Goal: Task Accomplishment & Management: Use online tool/utility

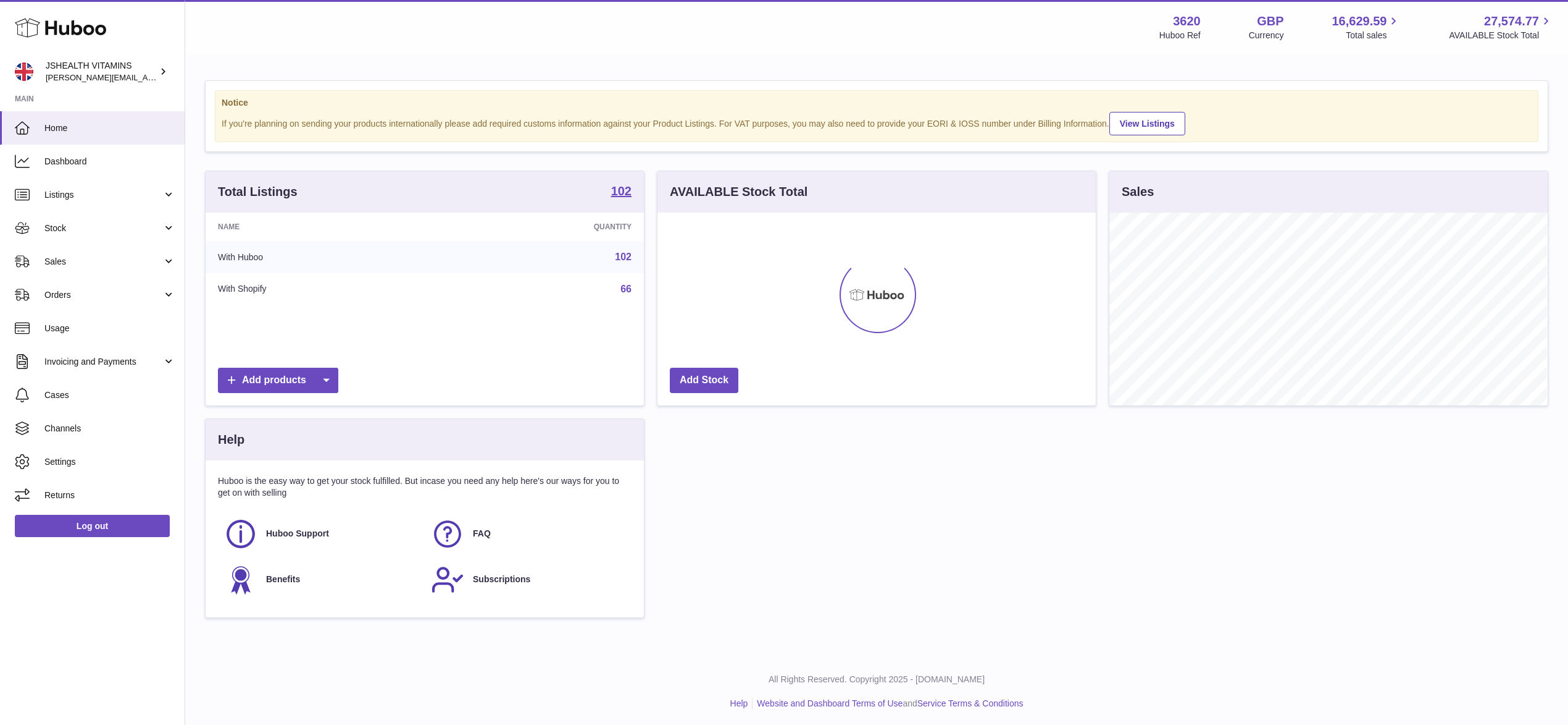
scroll to position [193, 438]
click at [91, 265] on span "Sales" at bounding box center [104, 262] width 118 height 12
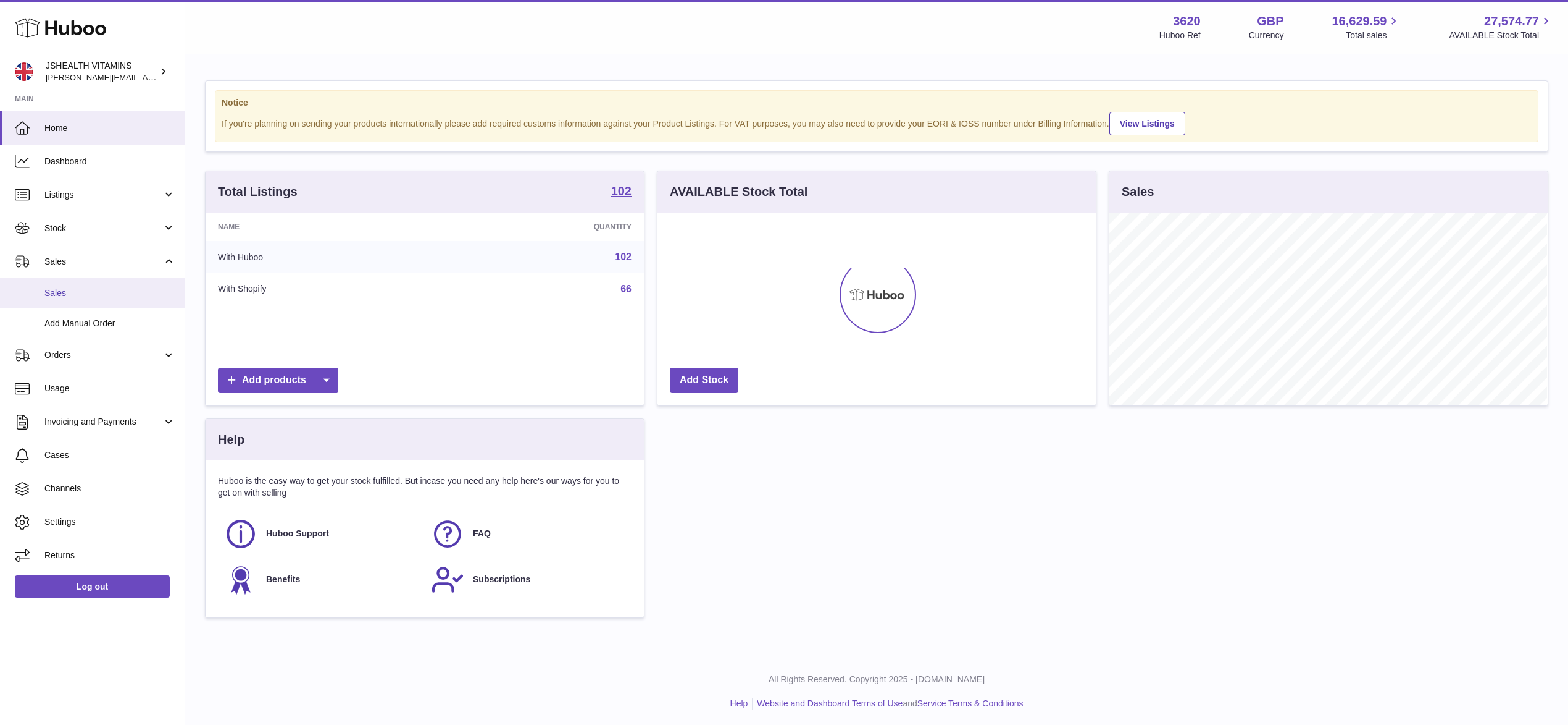
click at [95, 293] on span "Sales" at bounding box center [111, 293] width 131 height 12
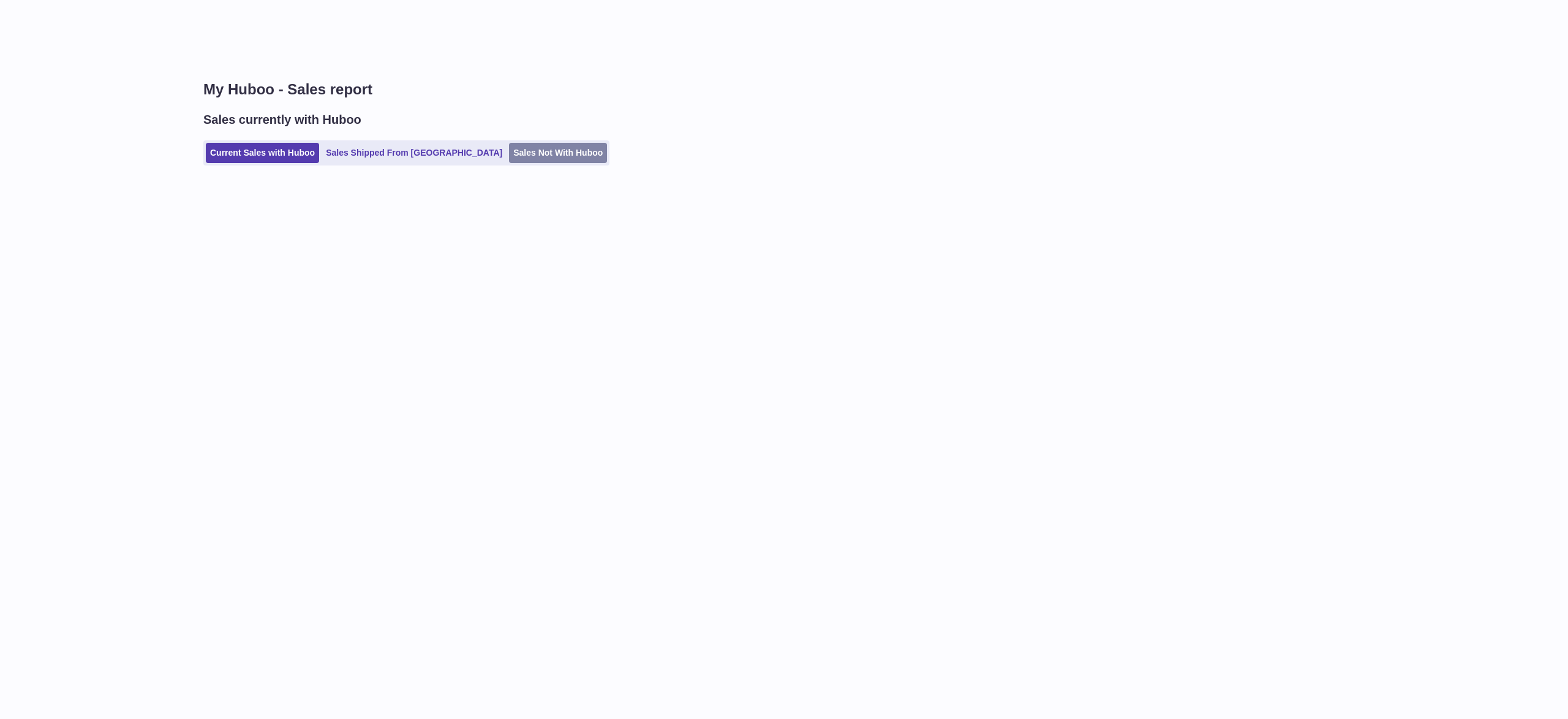
click at [514, 161] on link "Sales Not With Huboo" at bounding box center [557, 153] width 98 height 21
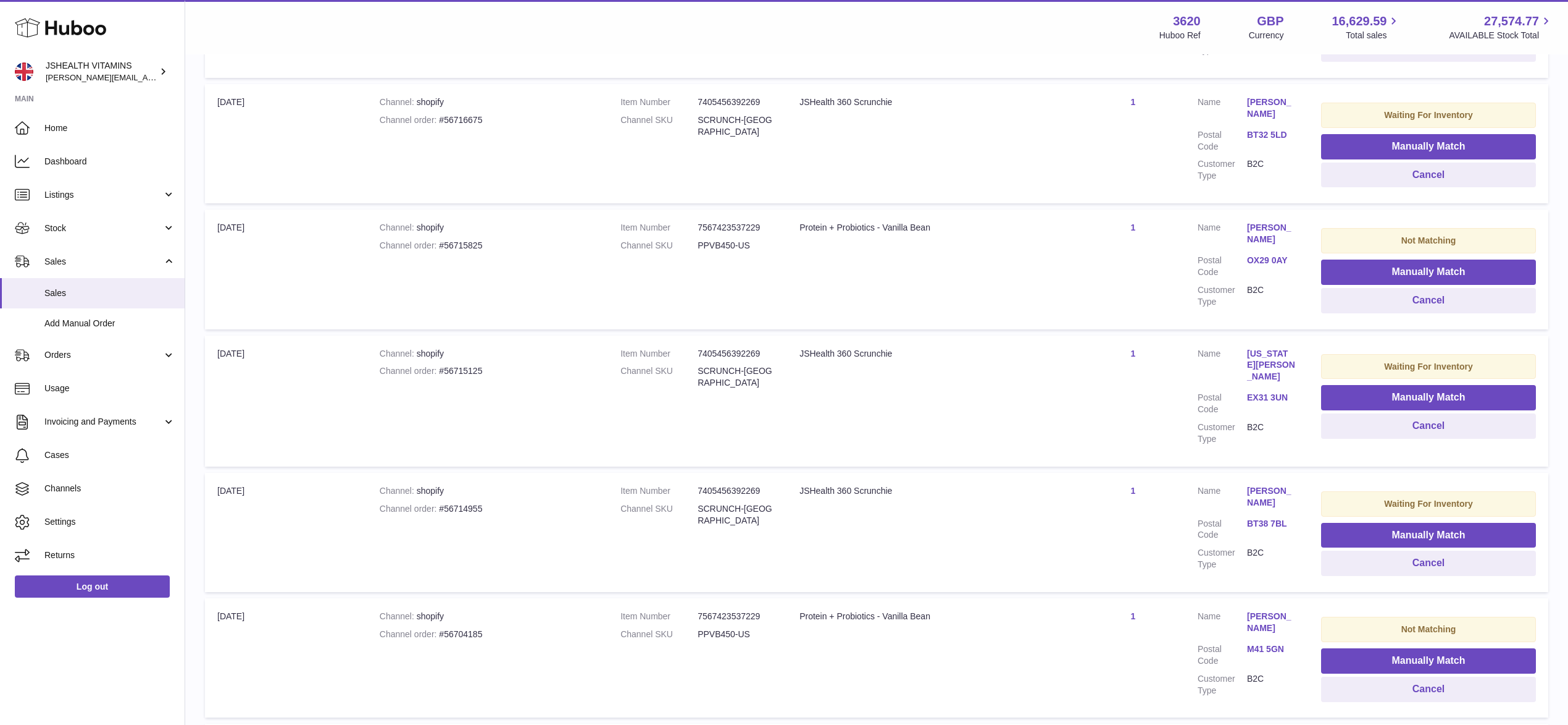
scroll to position [970, 0]
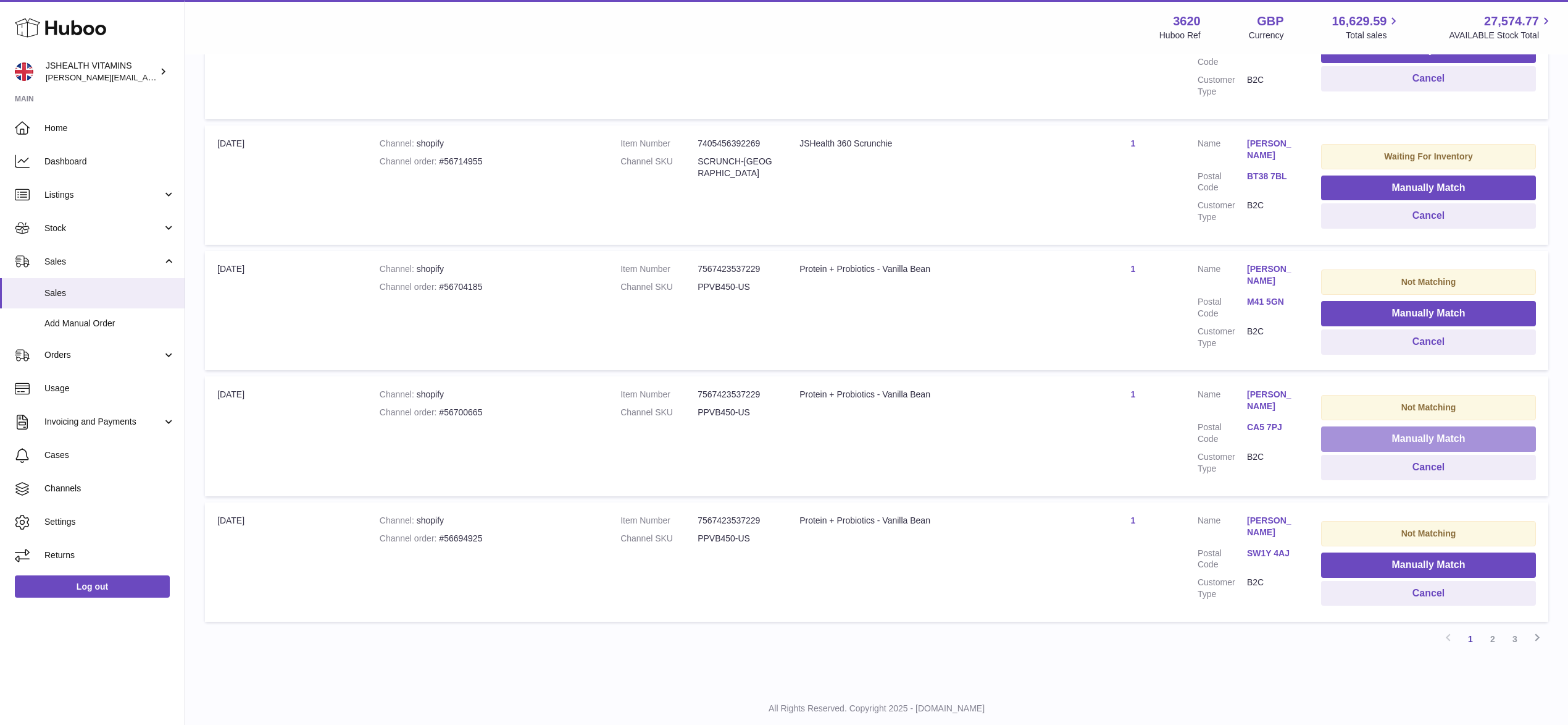
click at [1415, 427] on button "Manually Match" at bounding box center [1428, 439] width 215 height 25
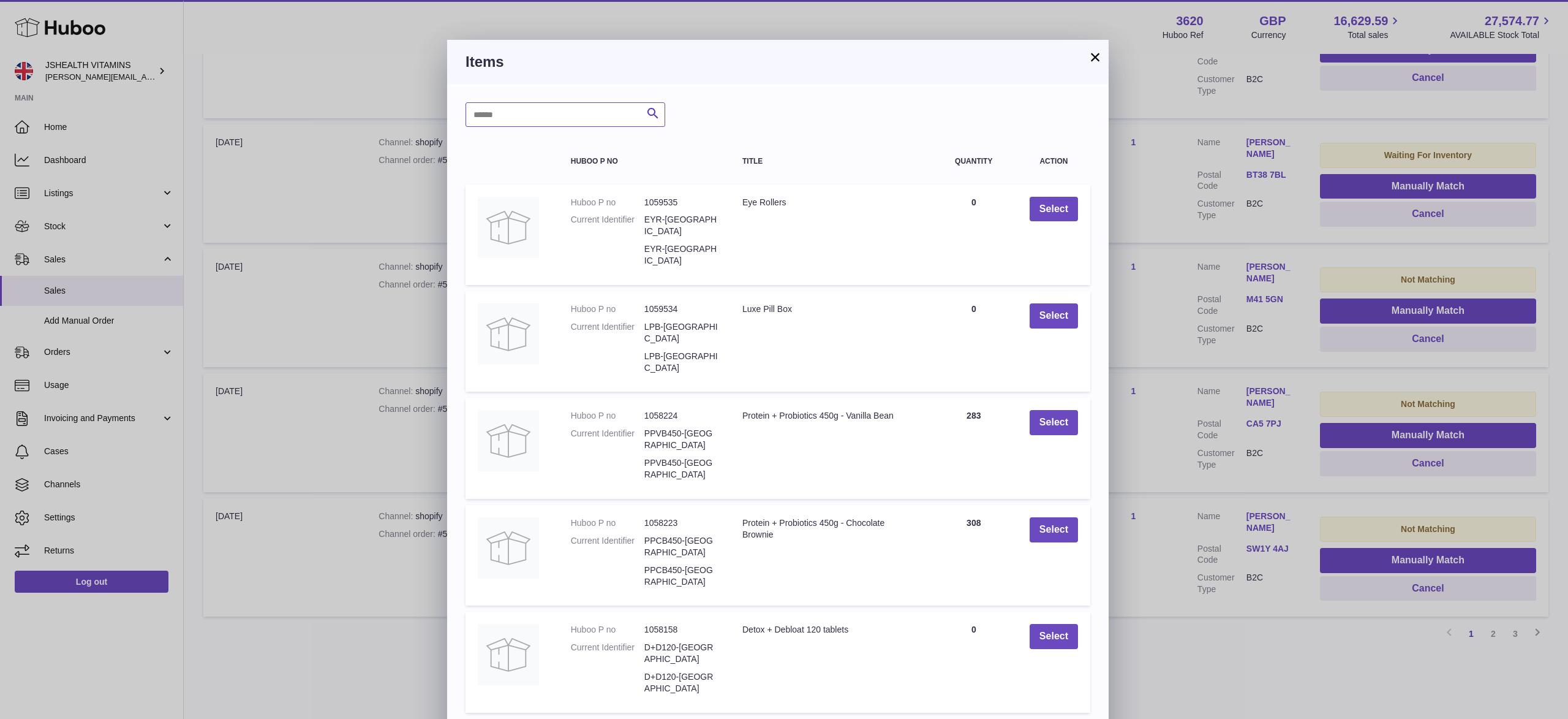
click at [569, 115] on input "text" at bounding box center [566, 115] width 200 height 25
type input "*******"
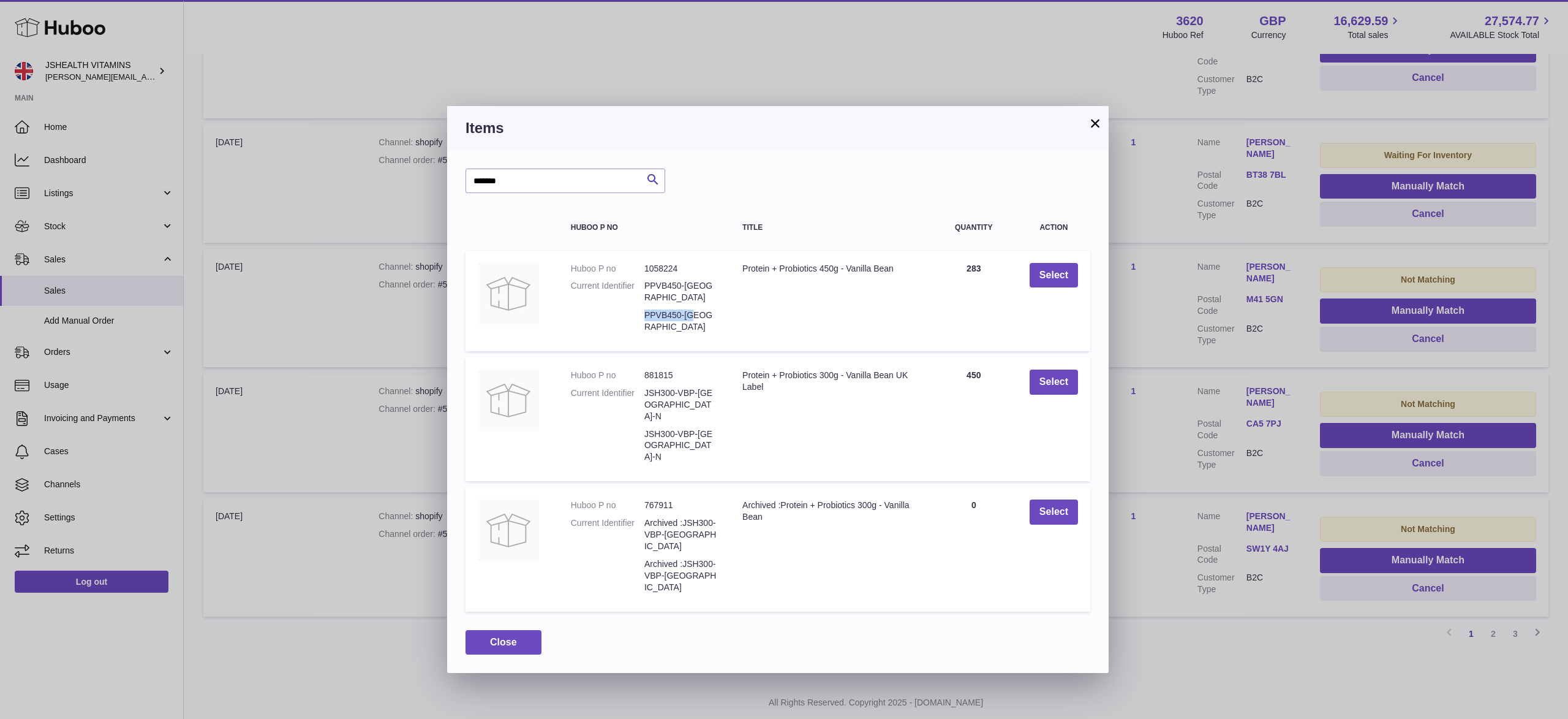
drag, startPoint x: 701, startPoint y: 306, endPoint x: 644, endPoint y: 303, distance: 57.1
click at [645, 309] on dd "PPVB450-UK" at bounding box center [681, 321] width 73 height 23
copy dd "PPVB450-UK"
click at [1041, 270] on button "Select" at bounding box center [1054, 275] width 49 height 25
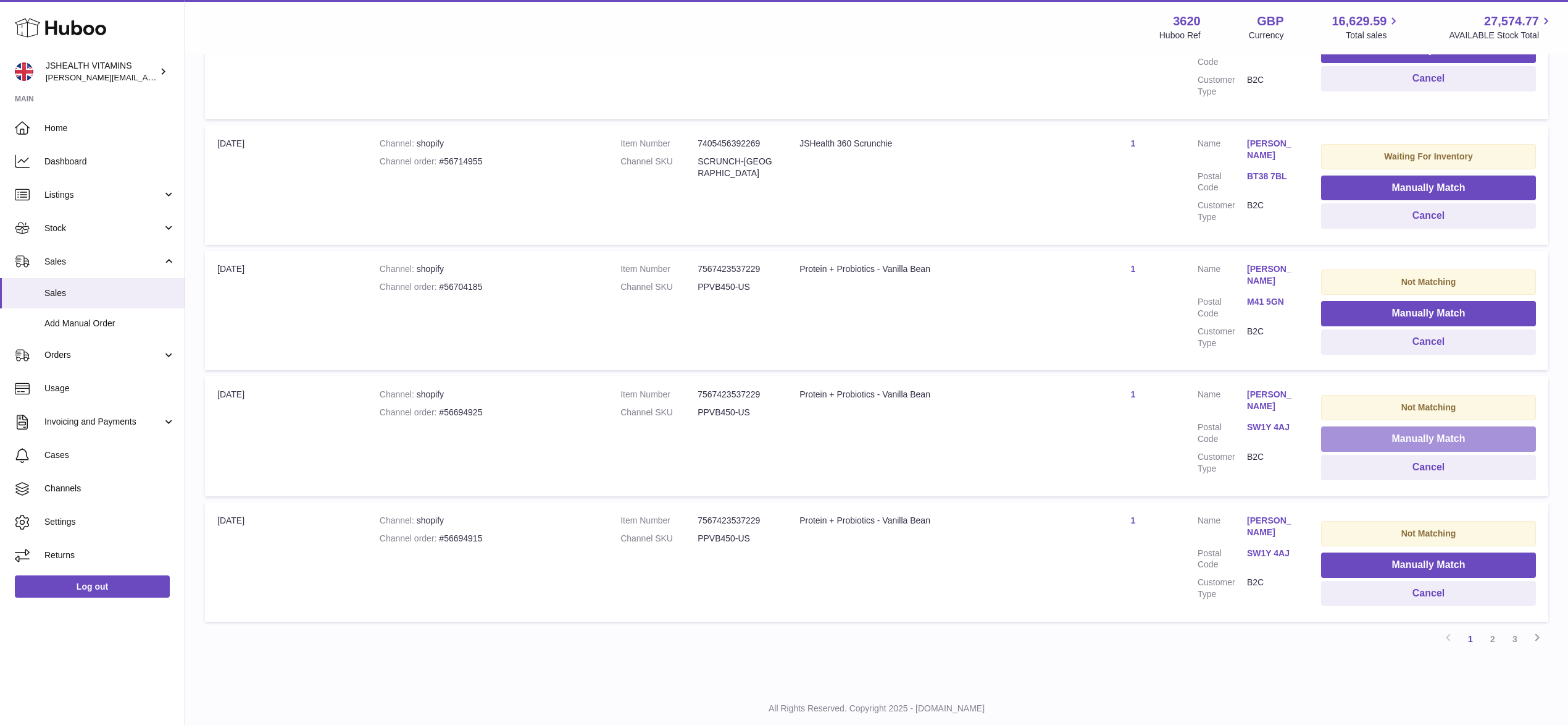
click at [1432, 427] on button "Manually Match" at bounding box center [1428, 439] width 215 height 25
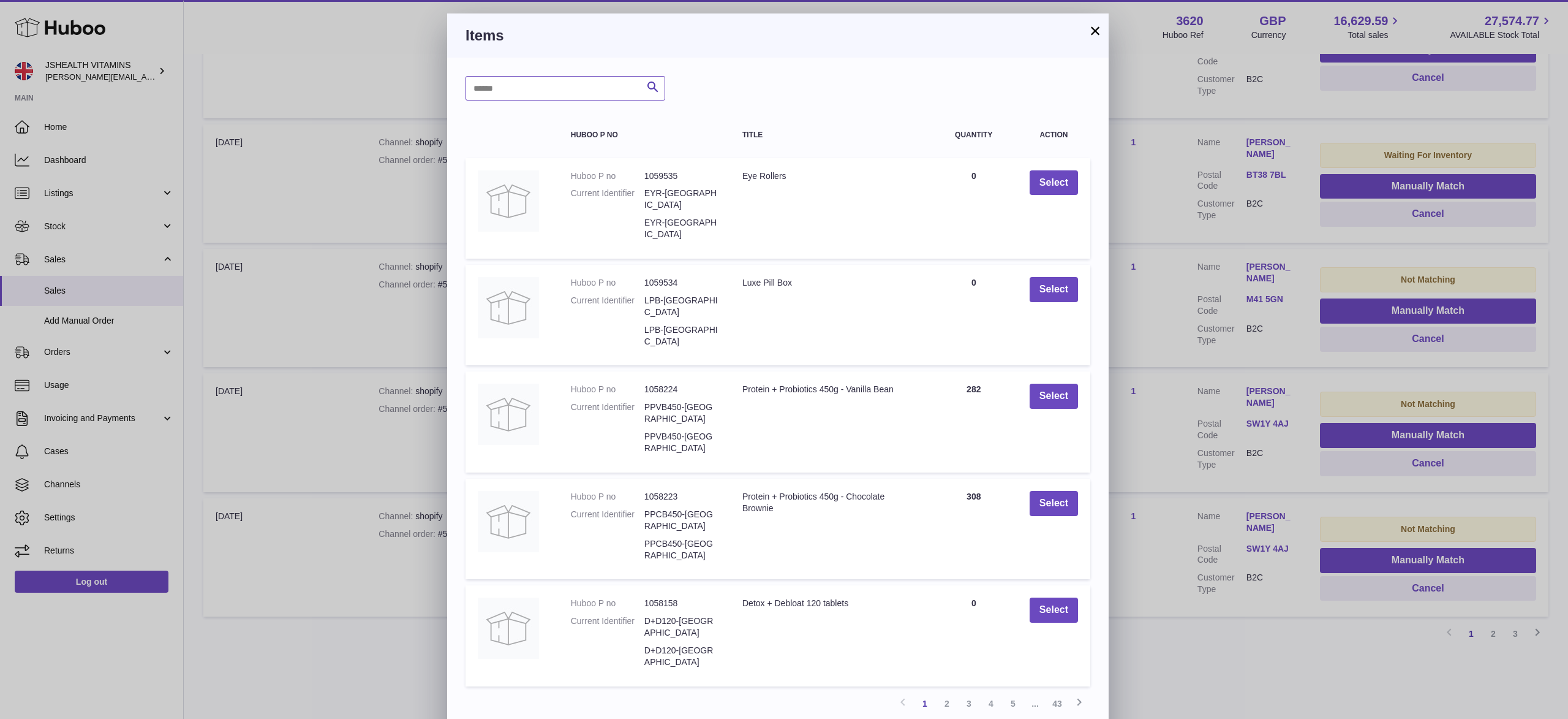
click at [568, 83] on input "text" at bounding box center [566, 88] width 200 height 25
paste input "**********"
type input "**********"
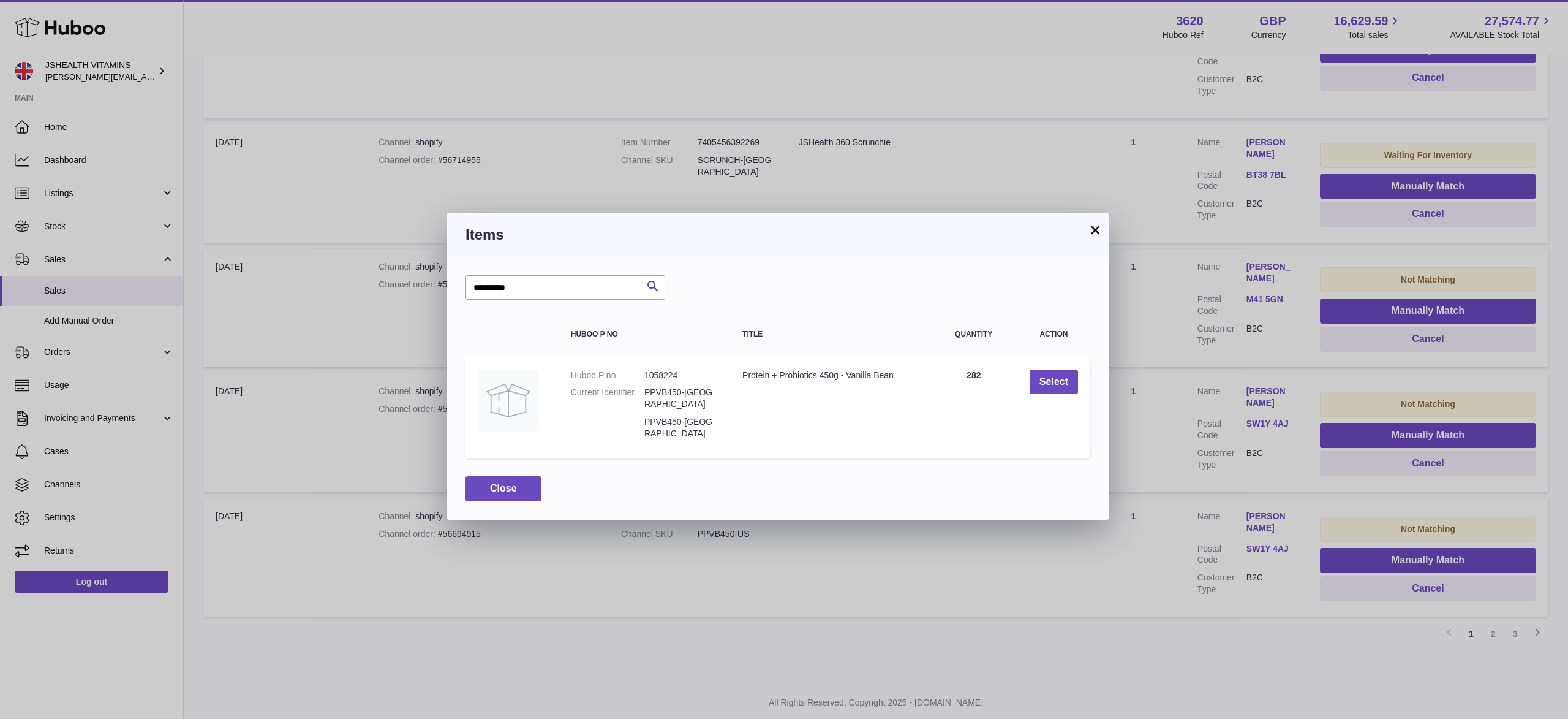
click at [1050, 363] on td "Select" at bounding box center [1054, 407] width 73 height 101
click at [1059, 374] on button "Select" at bounding box center [1054, 382] width 49 height 25
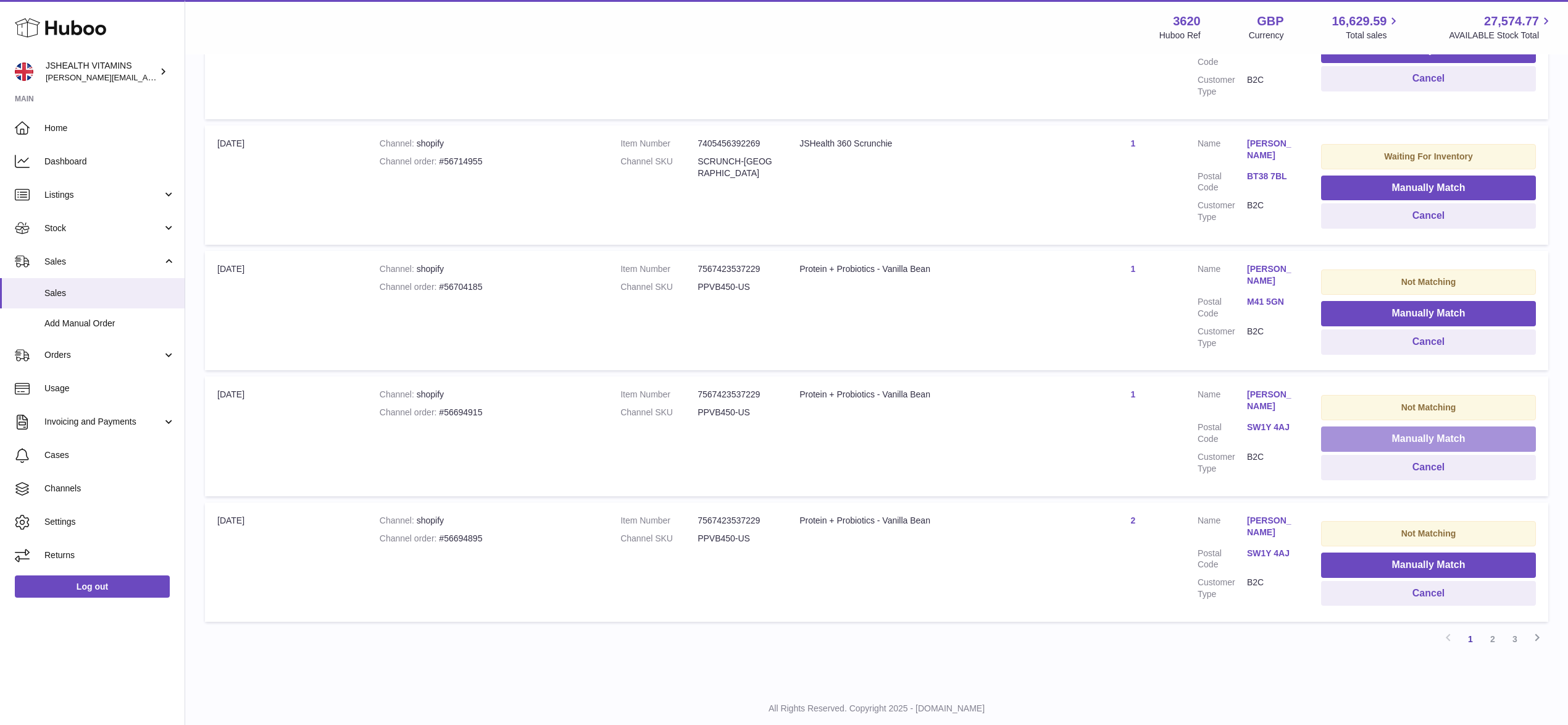
click at [1418, 427] on button "Manually Match" at bounding box center [1428, 439] width 215 height 25
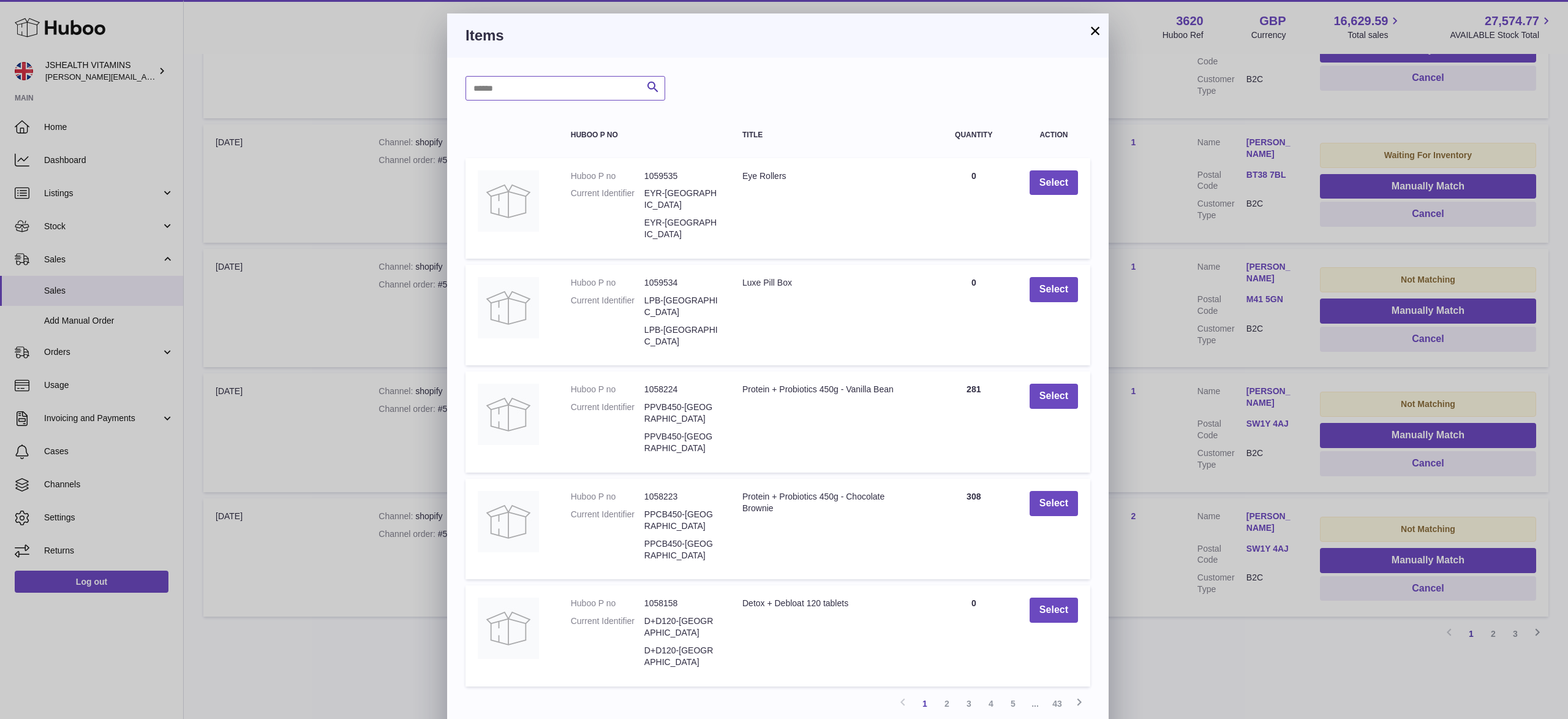
click at [556, 99] on input "text" at bounding box center [566, 88] width 200 height 25
paste input "**********"
type input "**********"
click at [642, 85] on button "Search" at bounding box center [653, 88] width 25 height 25
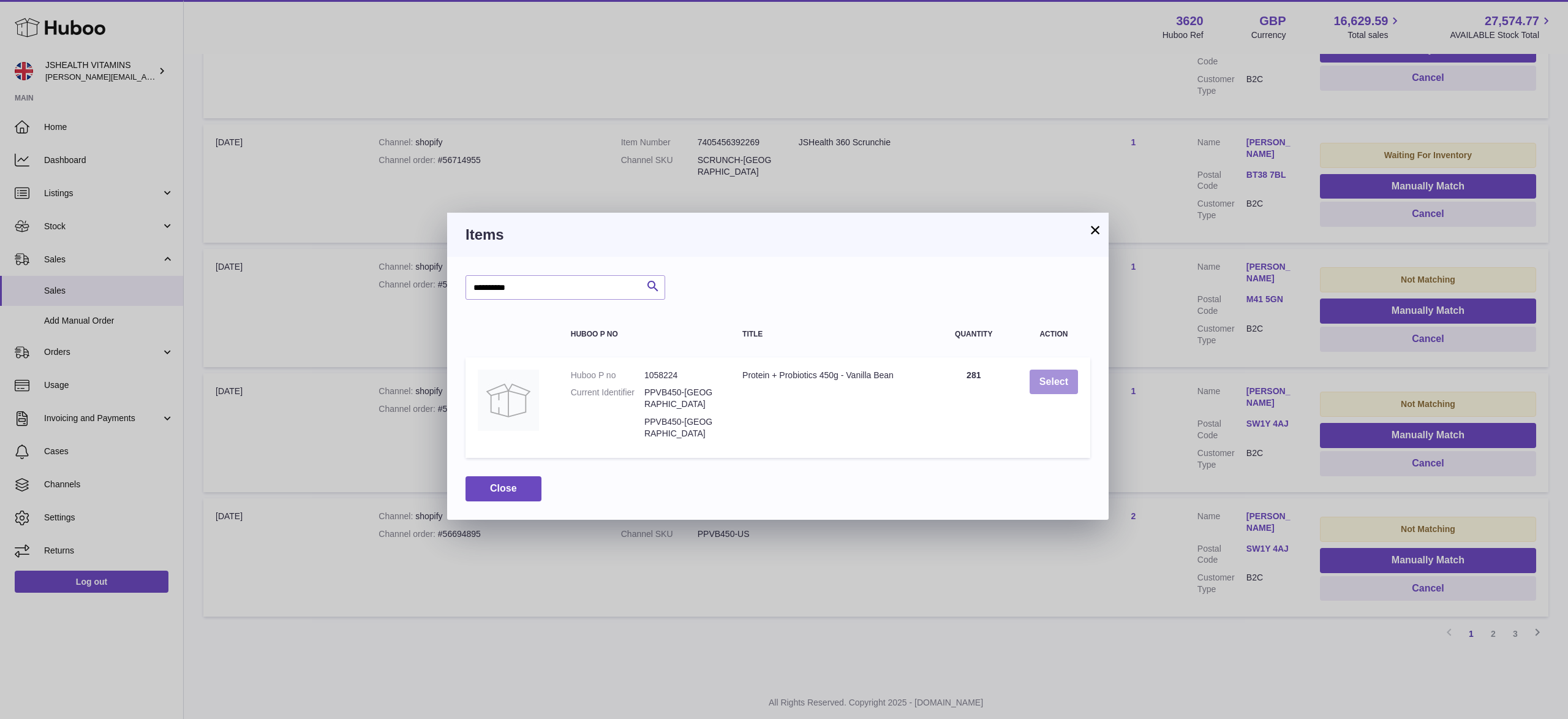
click at [1050, 383] on button "Select" at bounding box center [1054, 382] width 49 height 25
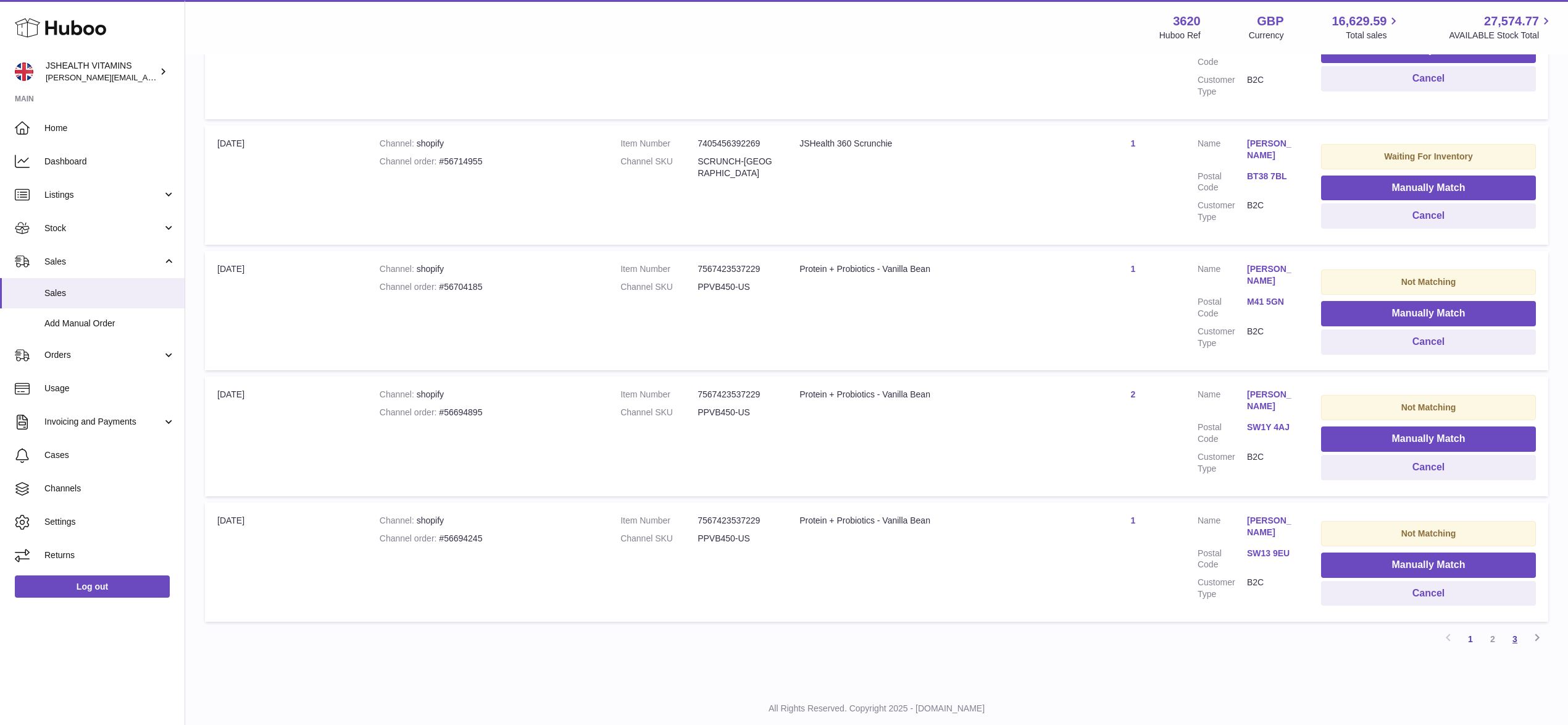
click at [1515, 628] on link "3" at bounding box center [1515, 639] width 22 height 22
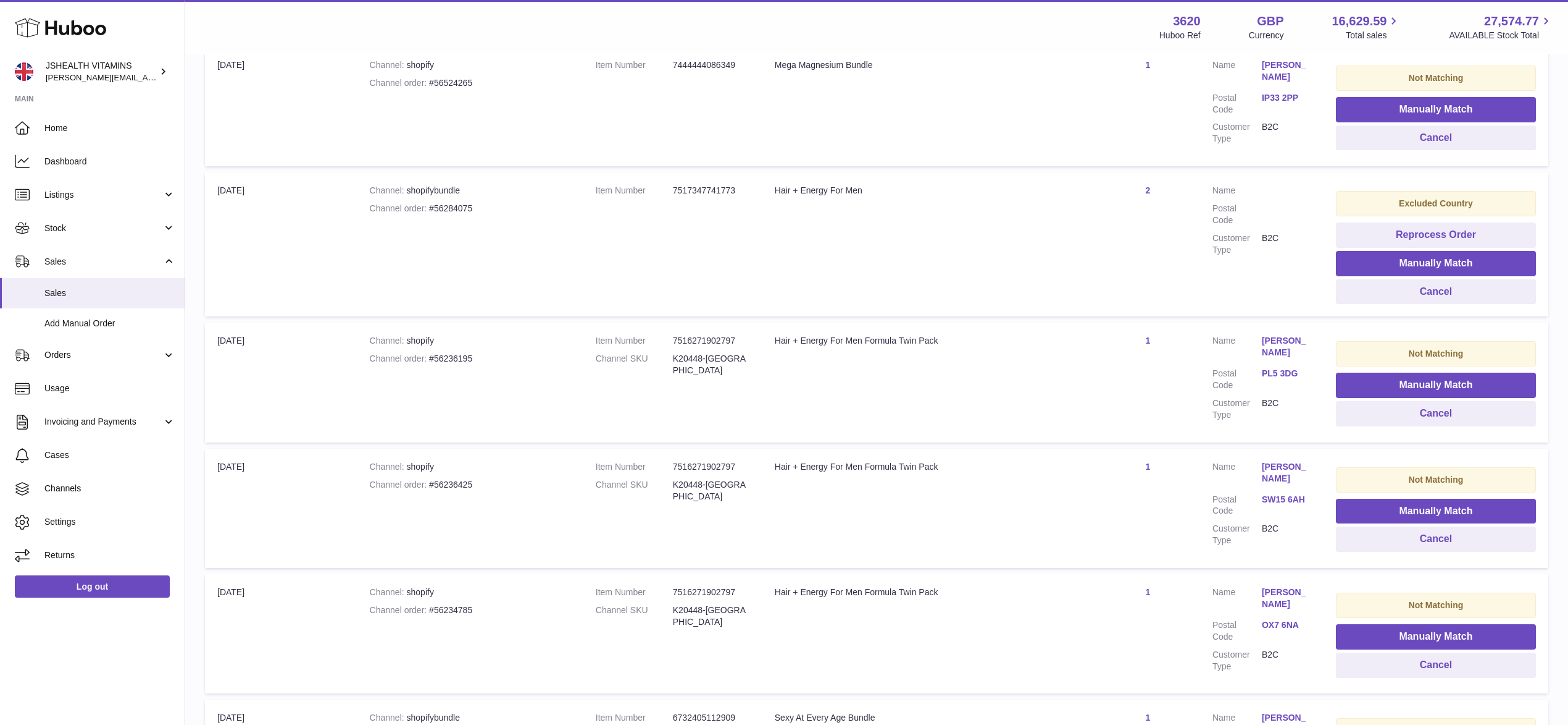
scroll to position [510, 0]
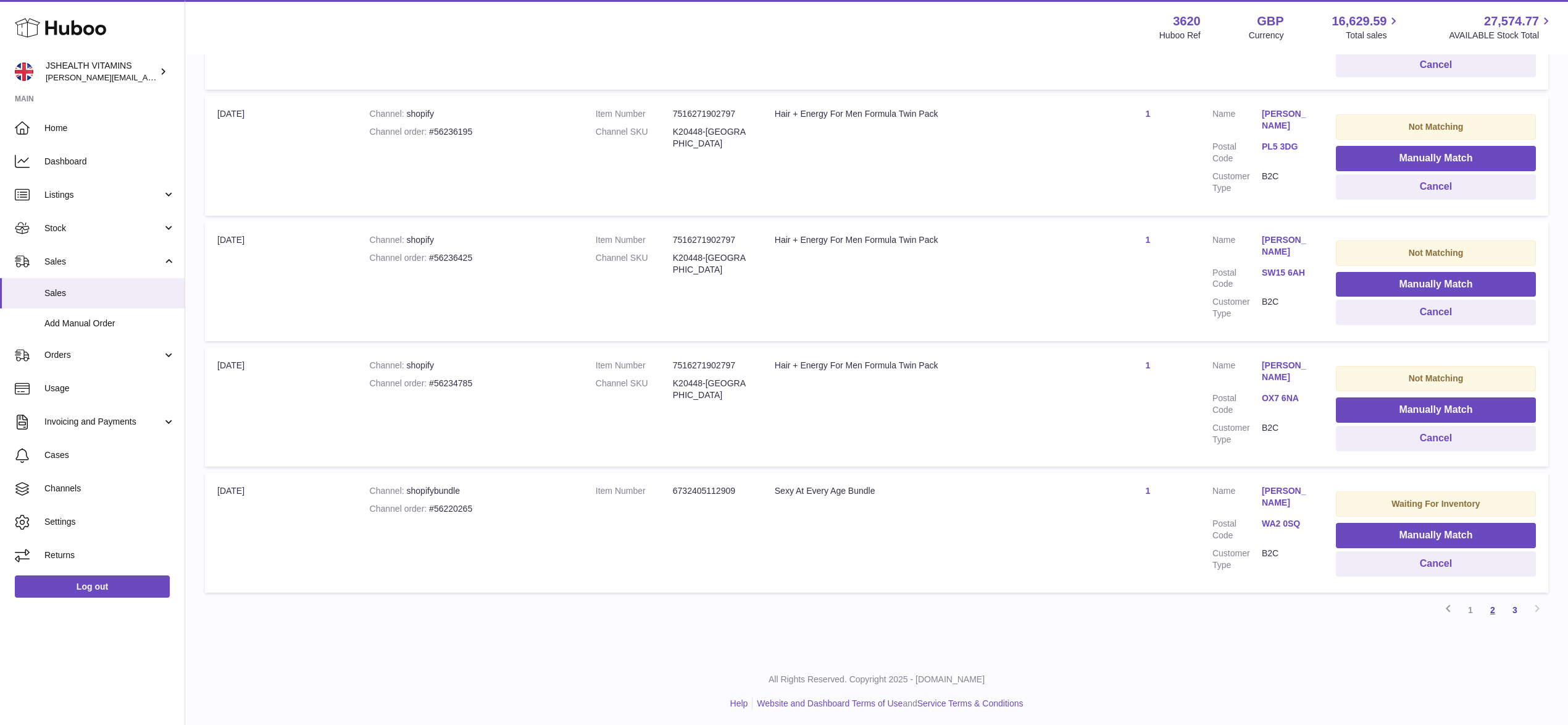
click at [1491, 612] on link "2" at bounding box center [1492, 609] width 22 height 22
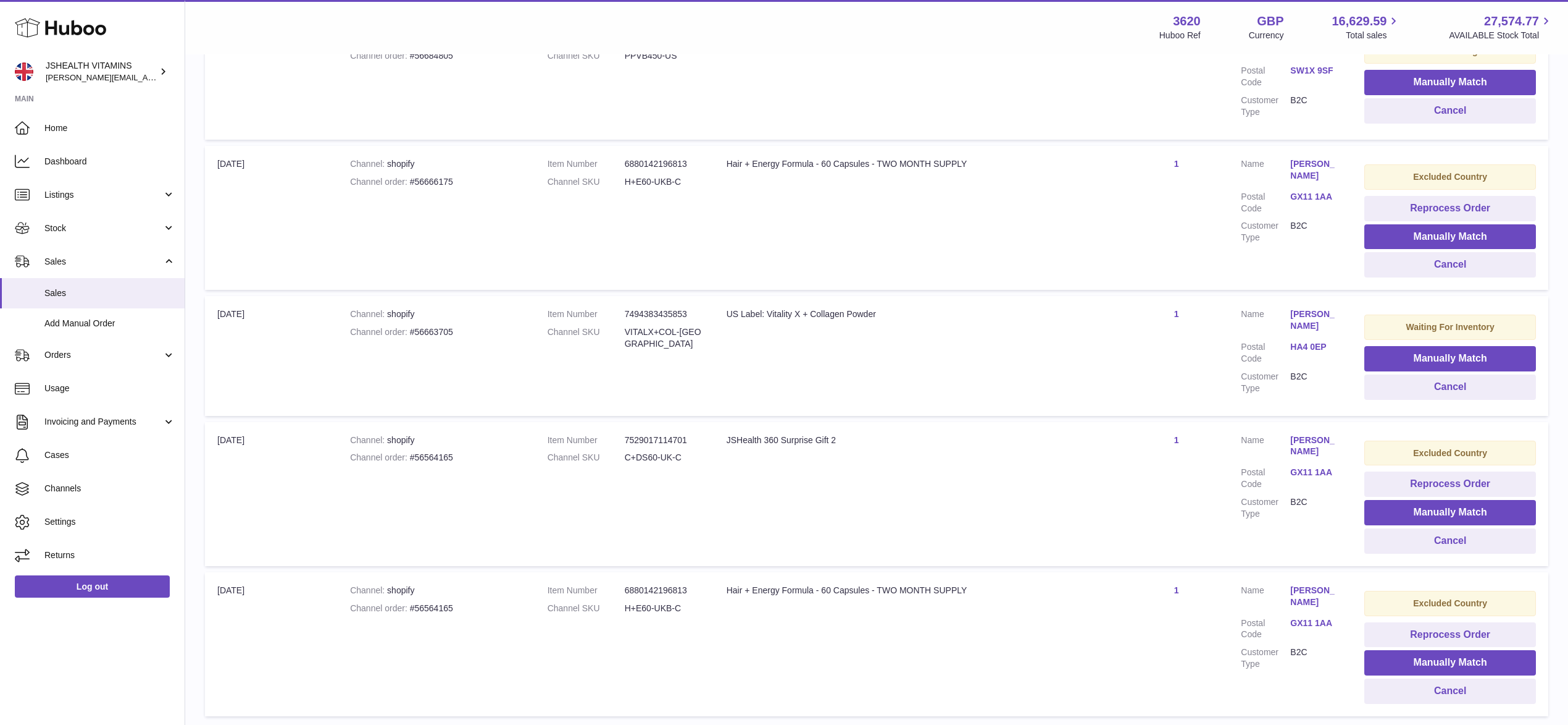
scroll to position [1054, 0]
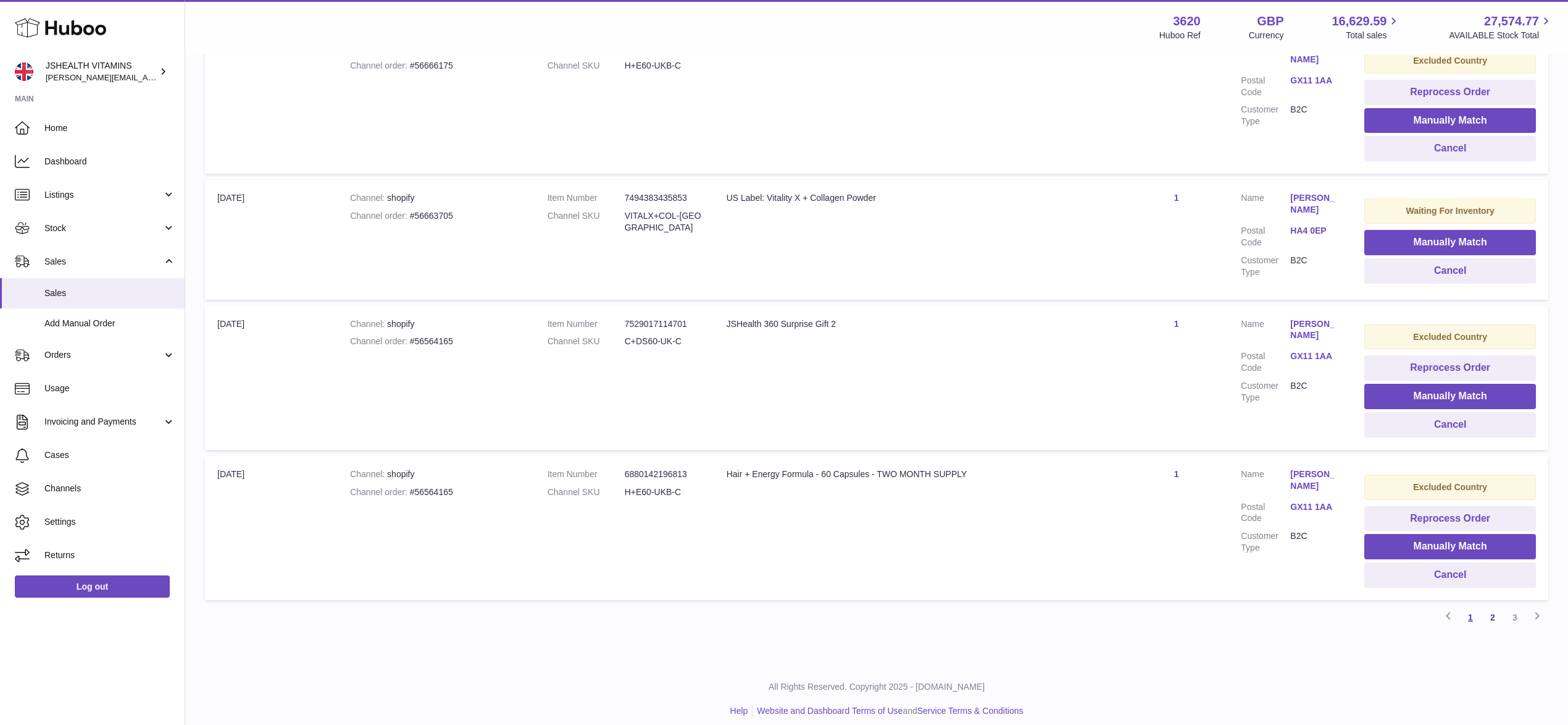
click at [1469, 606] on link "1" at bounding box center [1471, 617] width 22 height 22
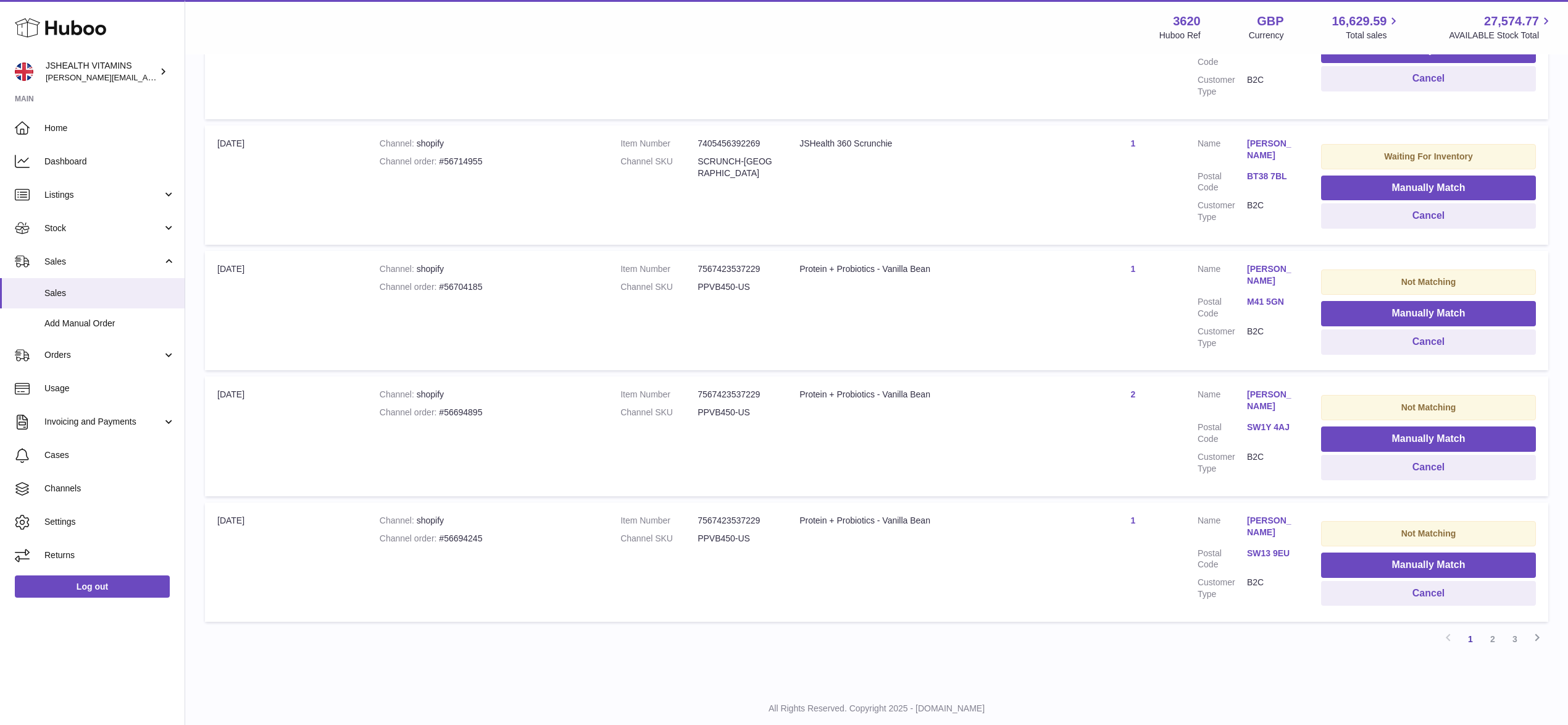
scroll to position [982, 0]
